Goal: Task Accomplishment & Management: Complete application form

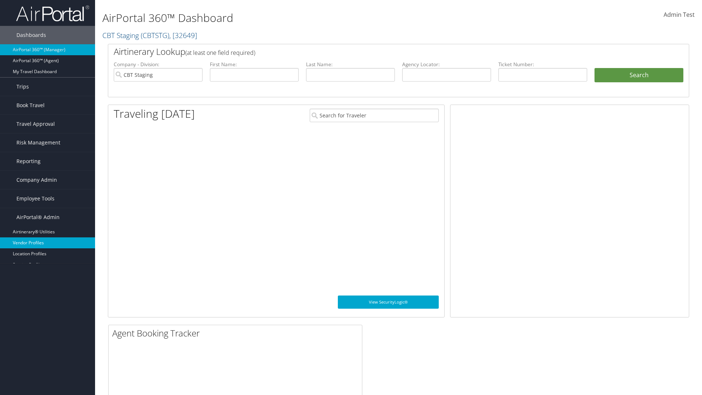
click at [48, 243] on link "Vendor Profiles" at bounding box center [47, 242] width 95 height 11
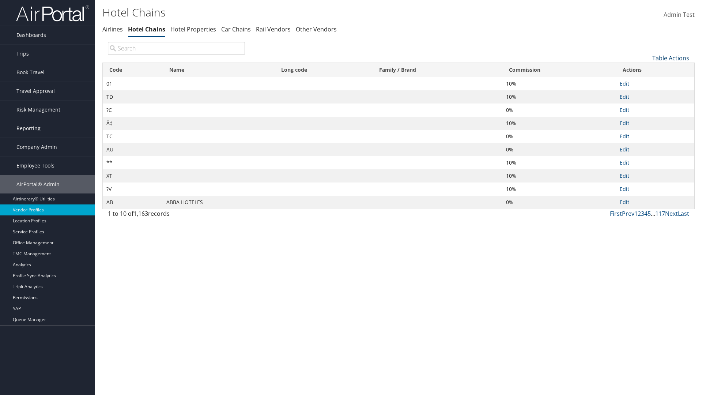
click at [671, 58] on link "Table Actions" at bounding box center [671, 58] width 37 height 8
click at [646, 69] on link "New Record" at bounding box center [646, 69] width 96 height 12
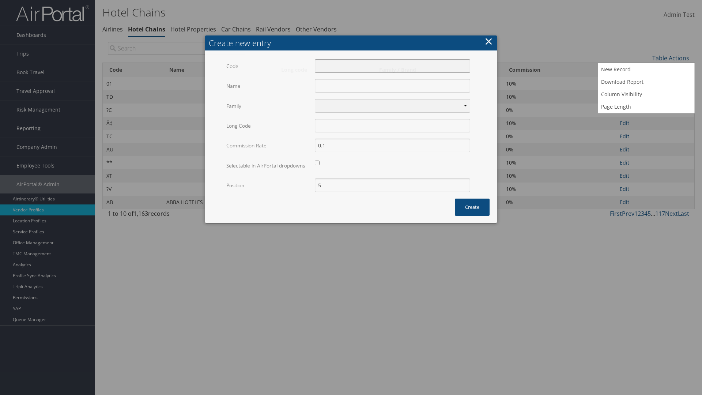
click at [393, 59] on input "Code" at bounding box center [392, 66] width 155 height 14
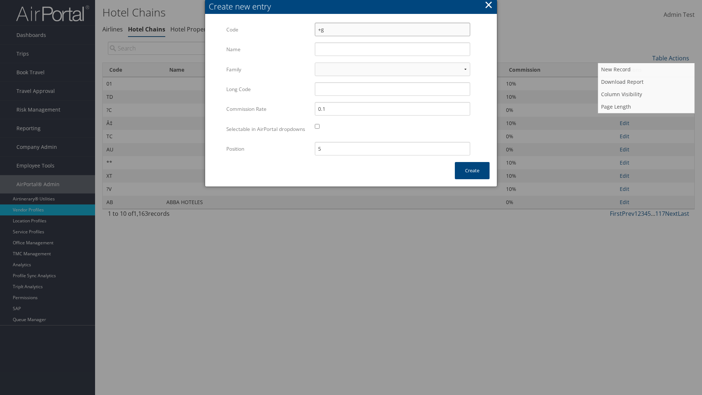
type input "+g"
type input "Yotel"
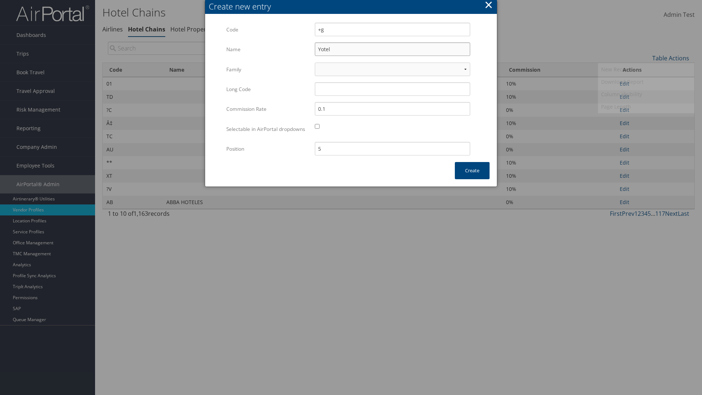
click at [393, 49] on input "Yotel" at bounding box center [392, 49] width 155 height 14
type input "+g"
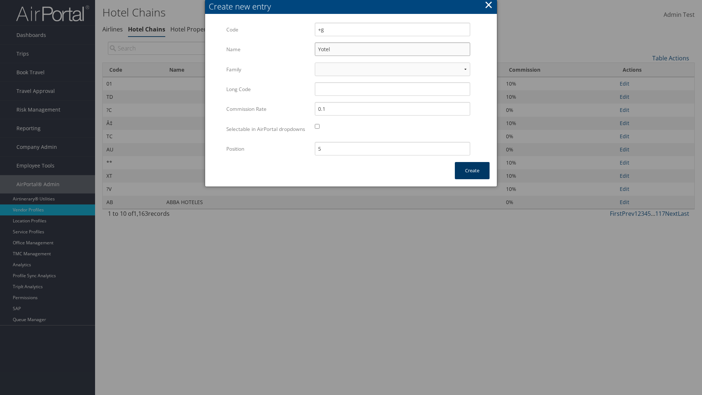
type input "Yotel"
click at [472, 178] on button "Create" at bounding box center [472, 170] width 35 height 17
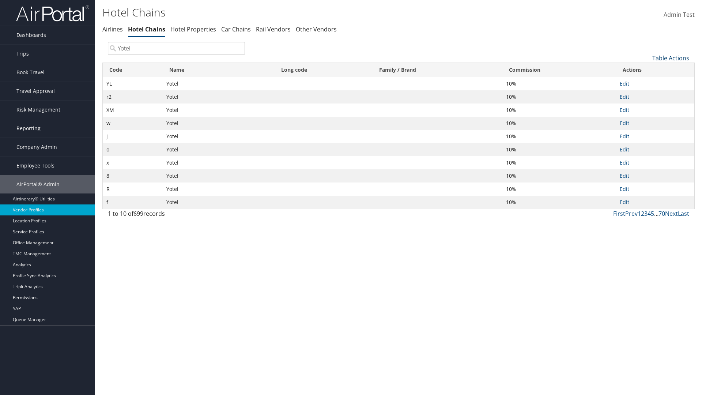
type input "Yotel"
click at [671, 58] on link "Table Actions" at bounding box center [671, 58] width 37 height 8
click at [646, 94] on link "Column Visibility" at bounding box center [646, 94] width 96 height 12
click at [646, 70] on link "Code" at bounding box center [646, 70] width 96 height 12
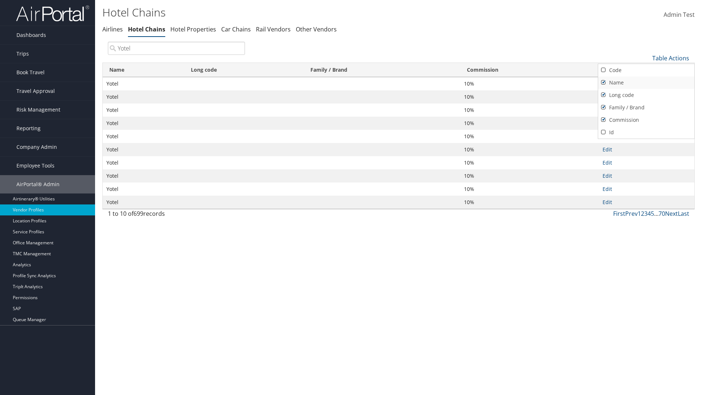
click at [646, 82] on link "Name" at bounding box center [646, 82] width 96 height 12
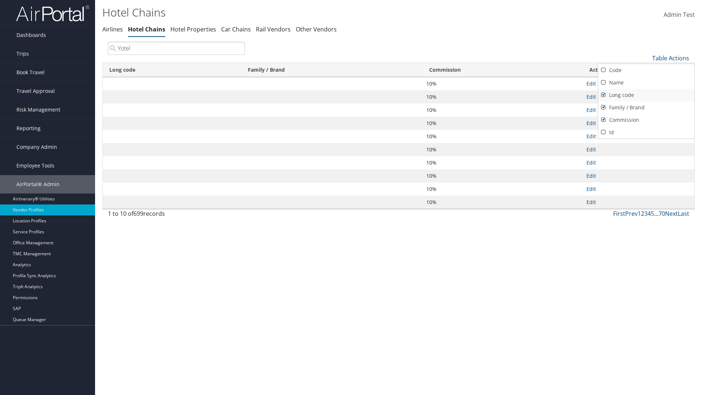
click at [646, 95] on link "Long code" at bounding box center [646, 95] width 96 height 12
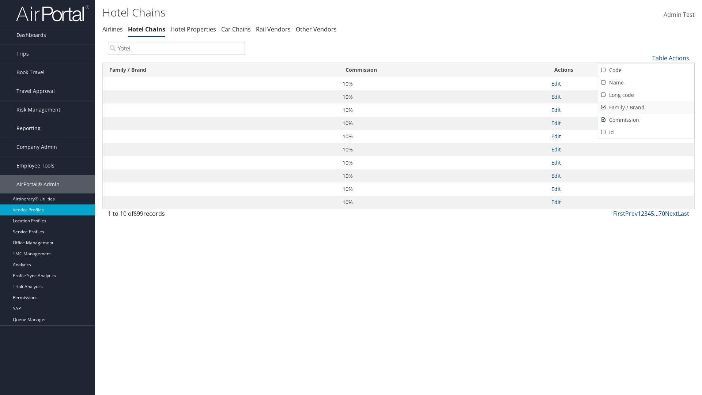
click at [646, 107] on link "Family / Brand" at bounding box center [646, 107] width 96 height 12
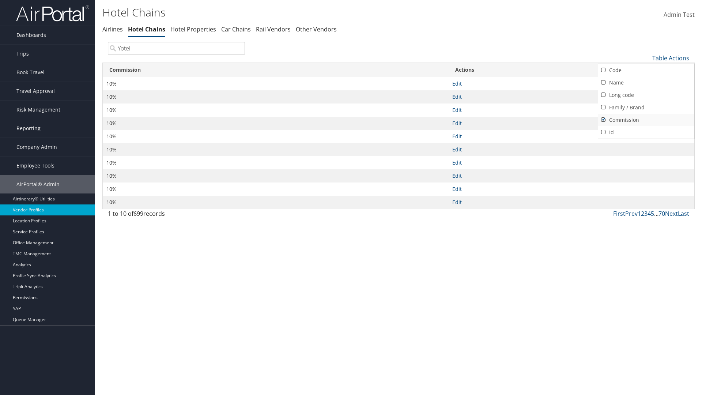
click at [646, 120] on link "Commission" at bounding box center [646, 120] width 96 height 12
click at [351, 198] on div at bounding box center [351, 197] width 702 height 395
